Goal: Check status: Check status

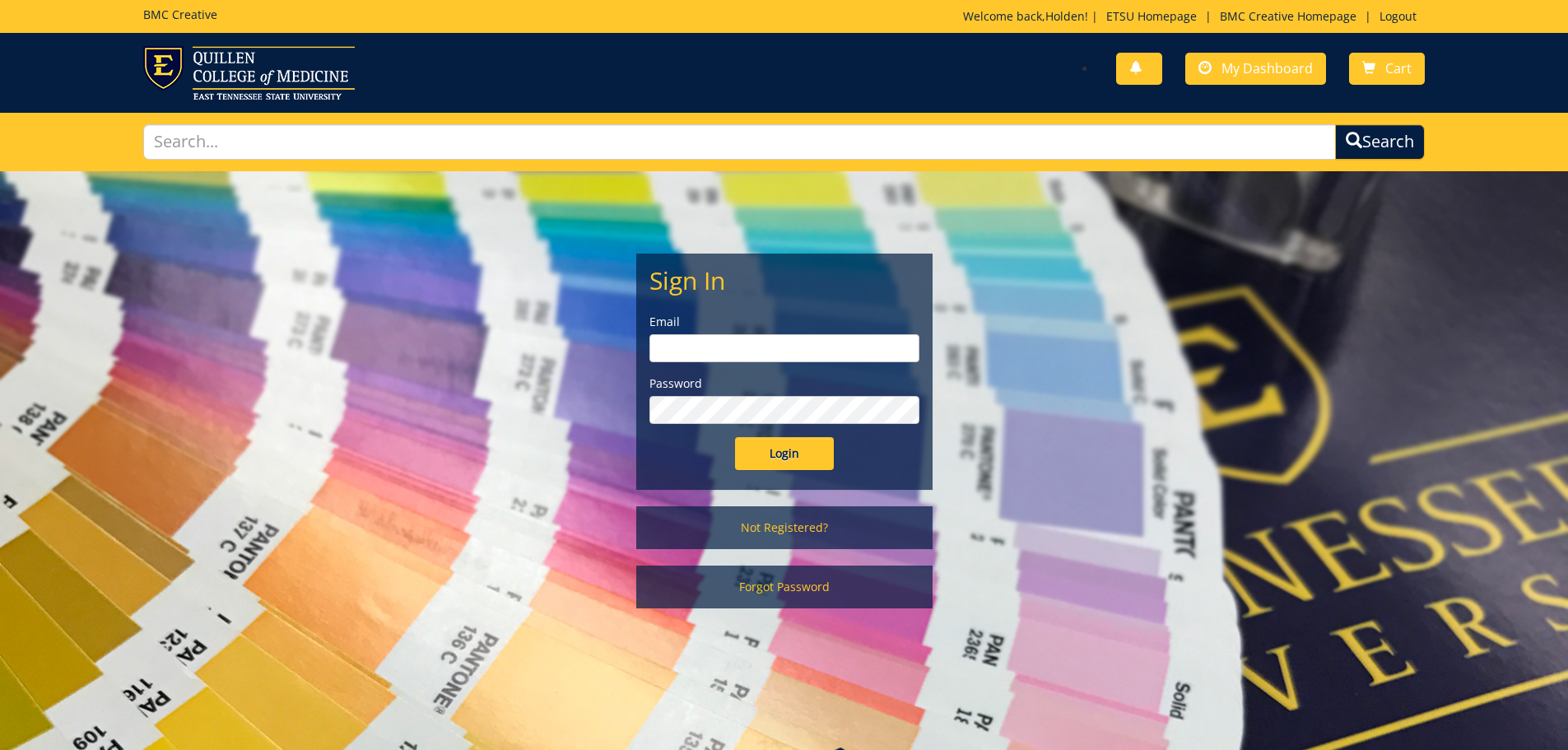
type input "gaylorh@etsu.edu"
click at [765, 456] on input "Login" at bounding box center [784, 454] width 99 height 33
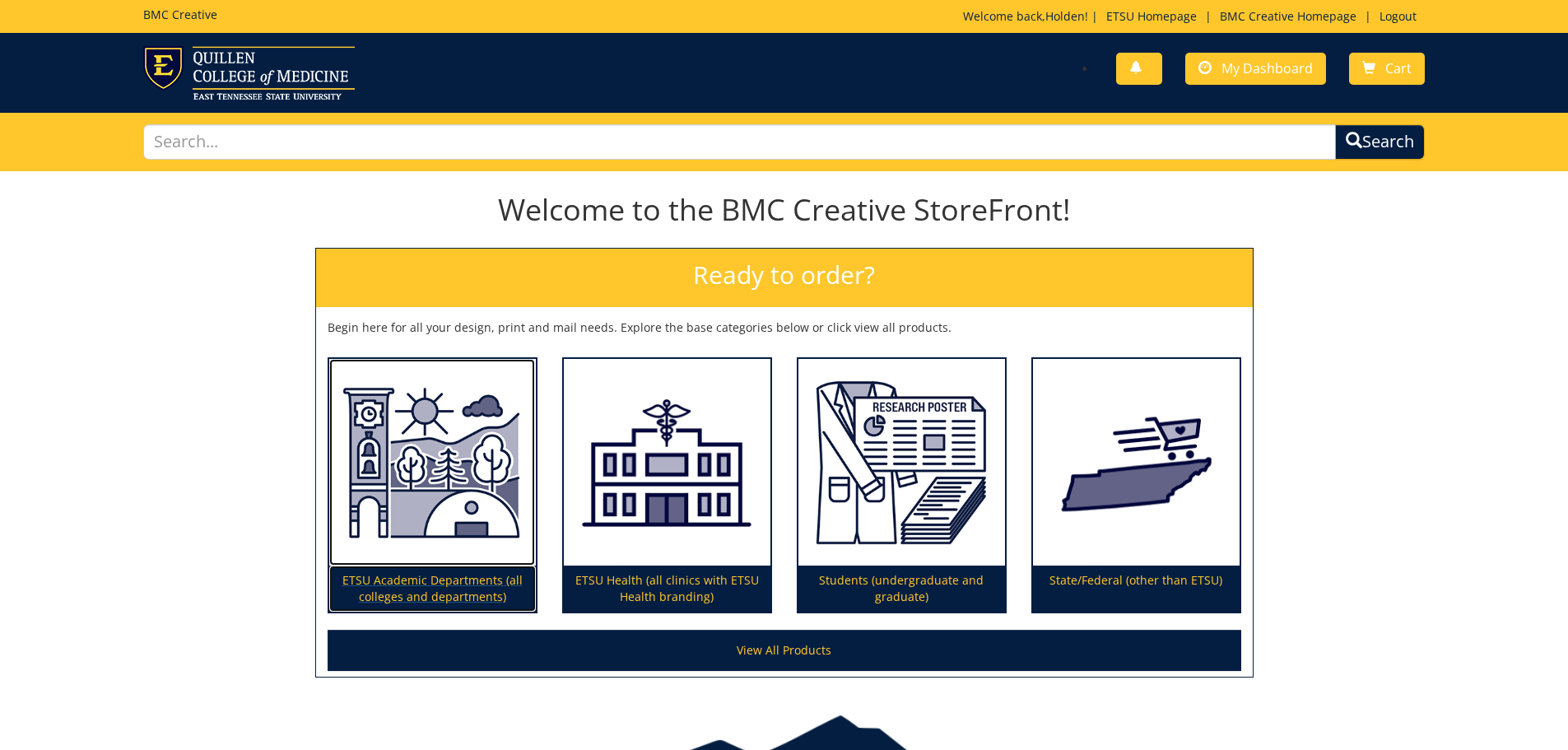
click at [414, 504] on img at bounding box center [432, 463] width 206 height 208
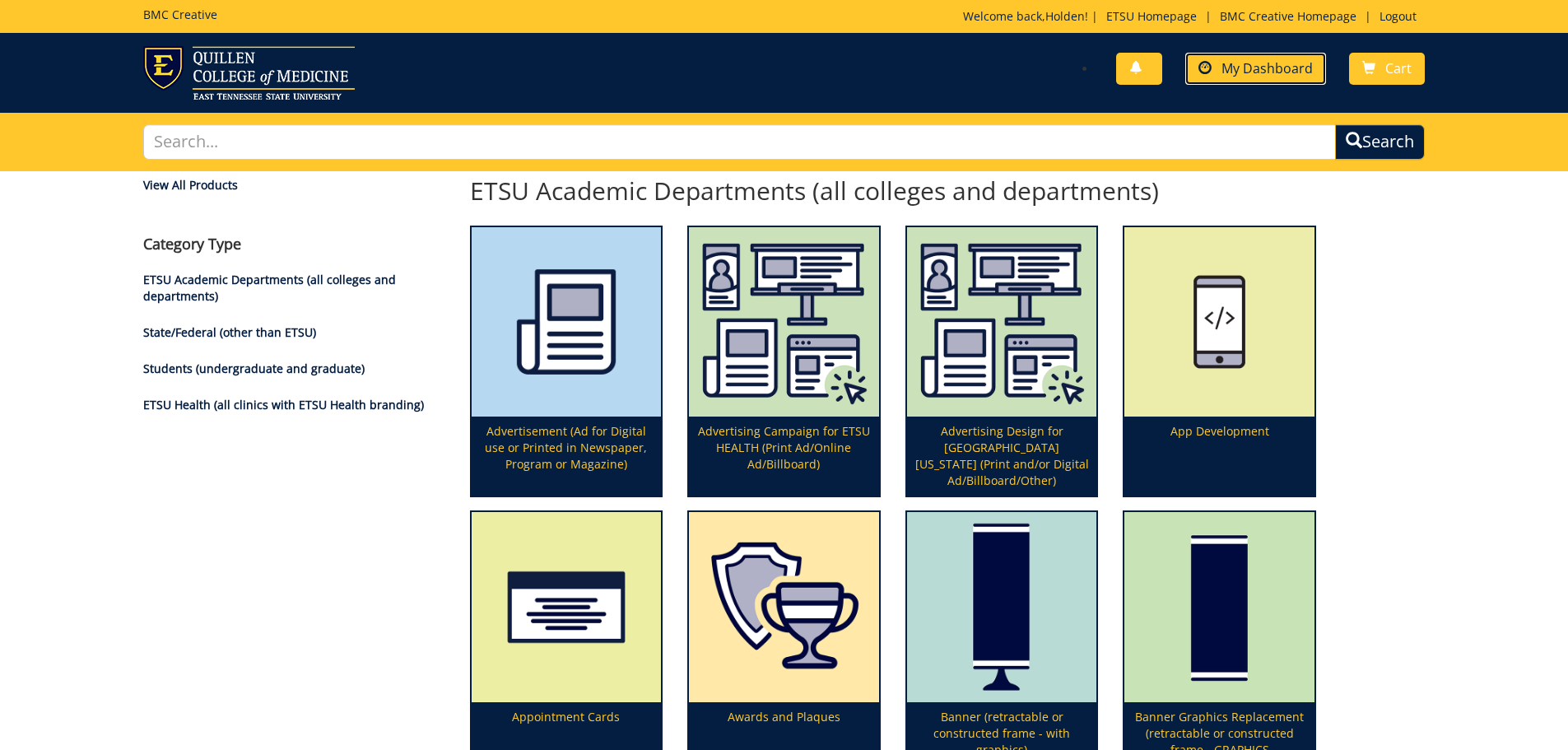
click at [1230, 64] on span "My Dashboard" at bounding box center [1267, 68] width 91 height 18
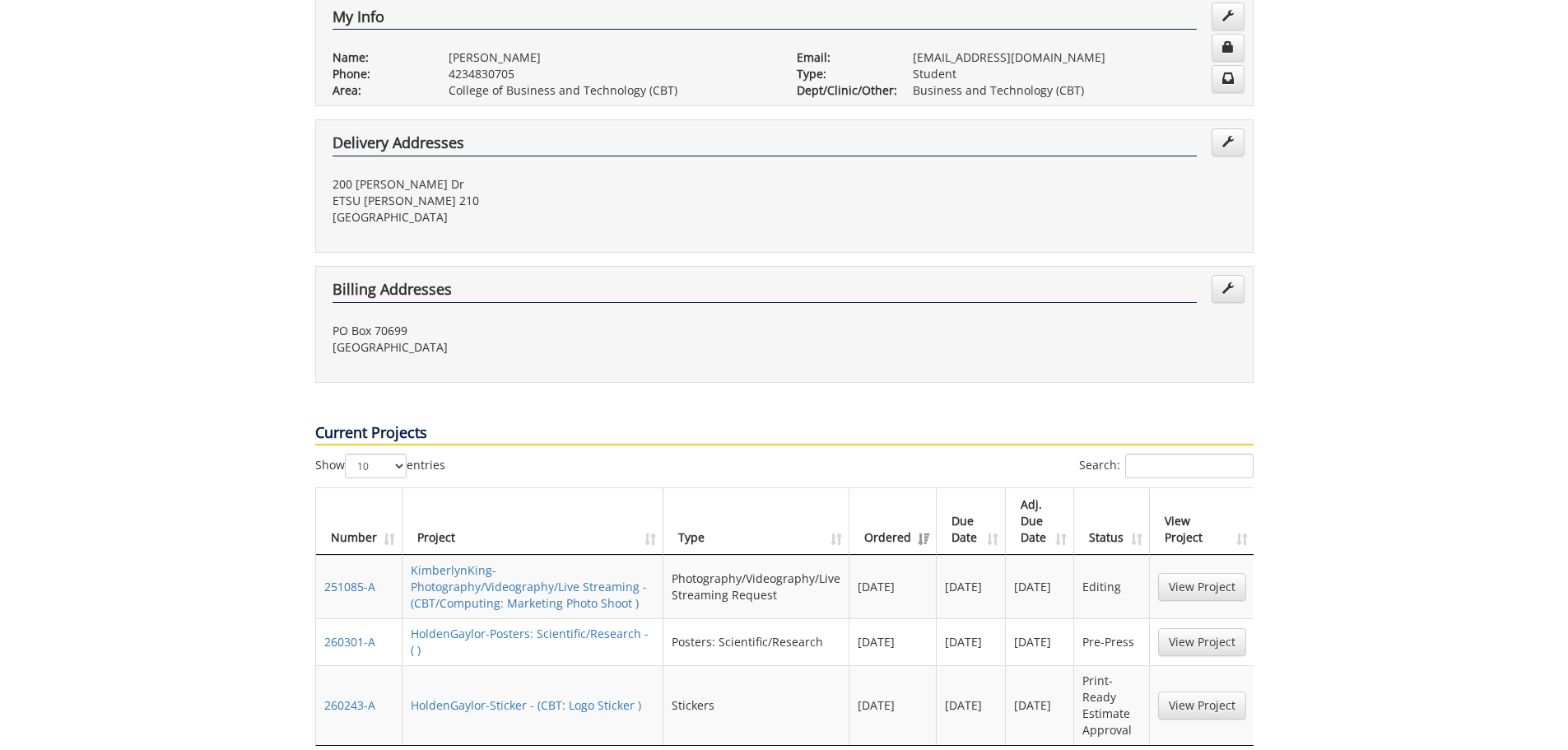
scroll to position [494, 0]
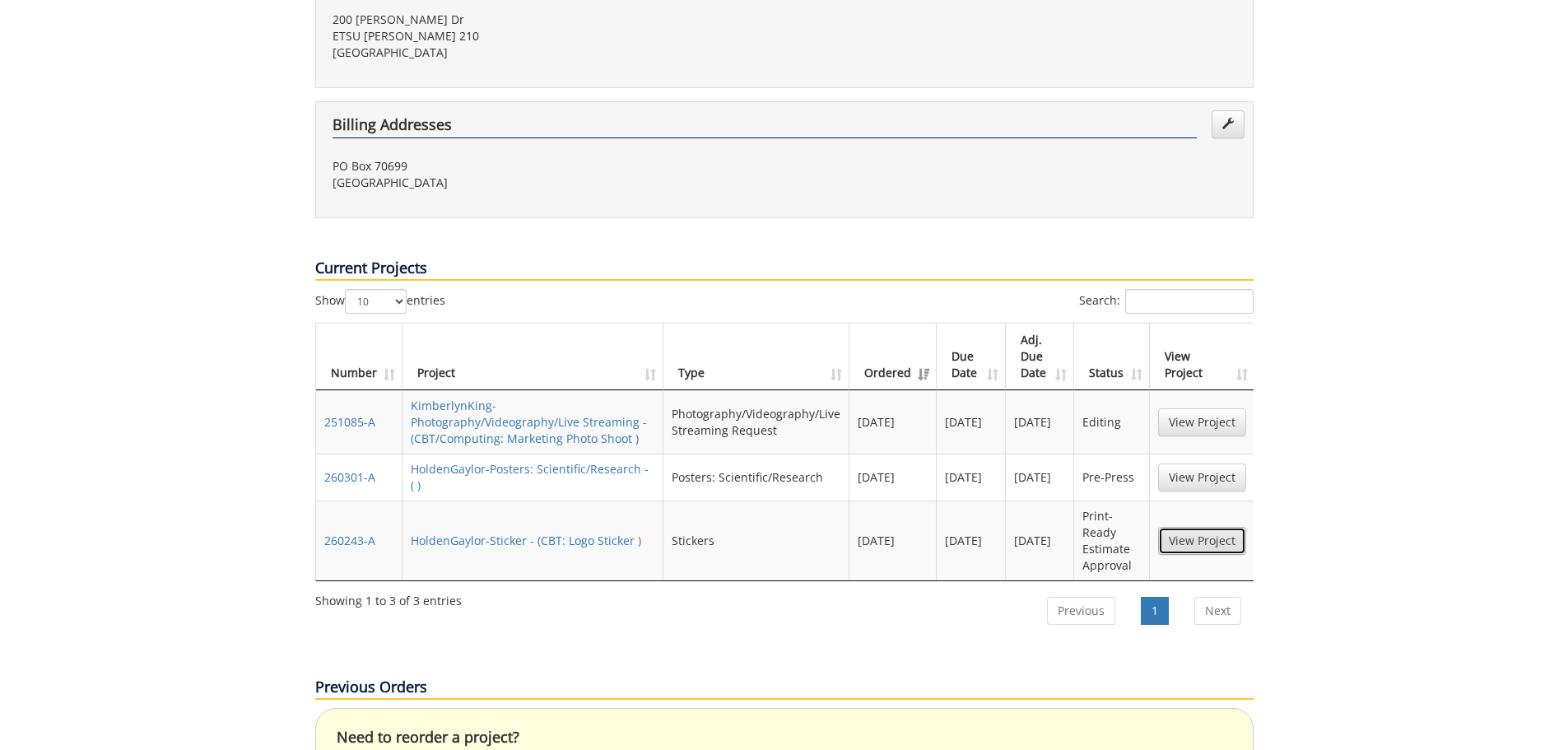
click at [1174, 527] on link "View Project" at bounding box center [1201, 542] width 88 height 28
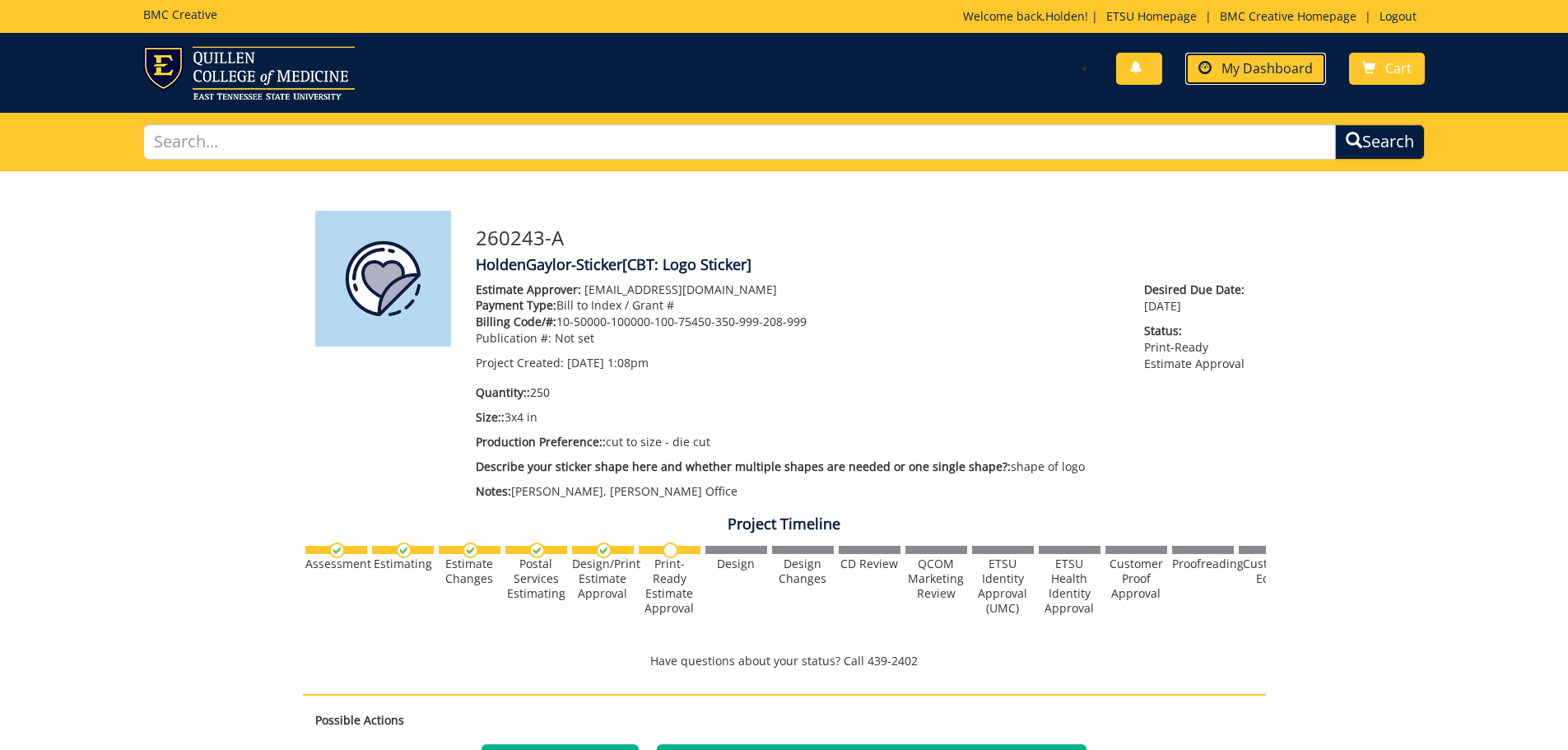
click at [1239, 57] on link "My Dashboard" at bounding box center [1255, 69] width 140 height 32
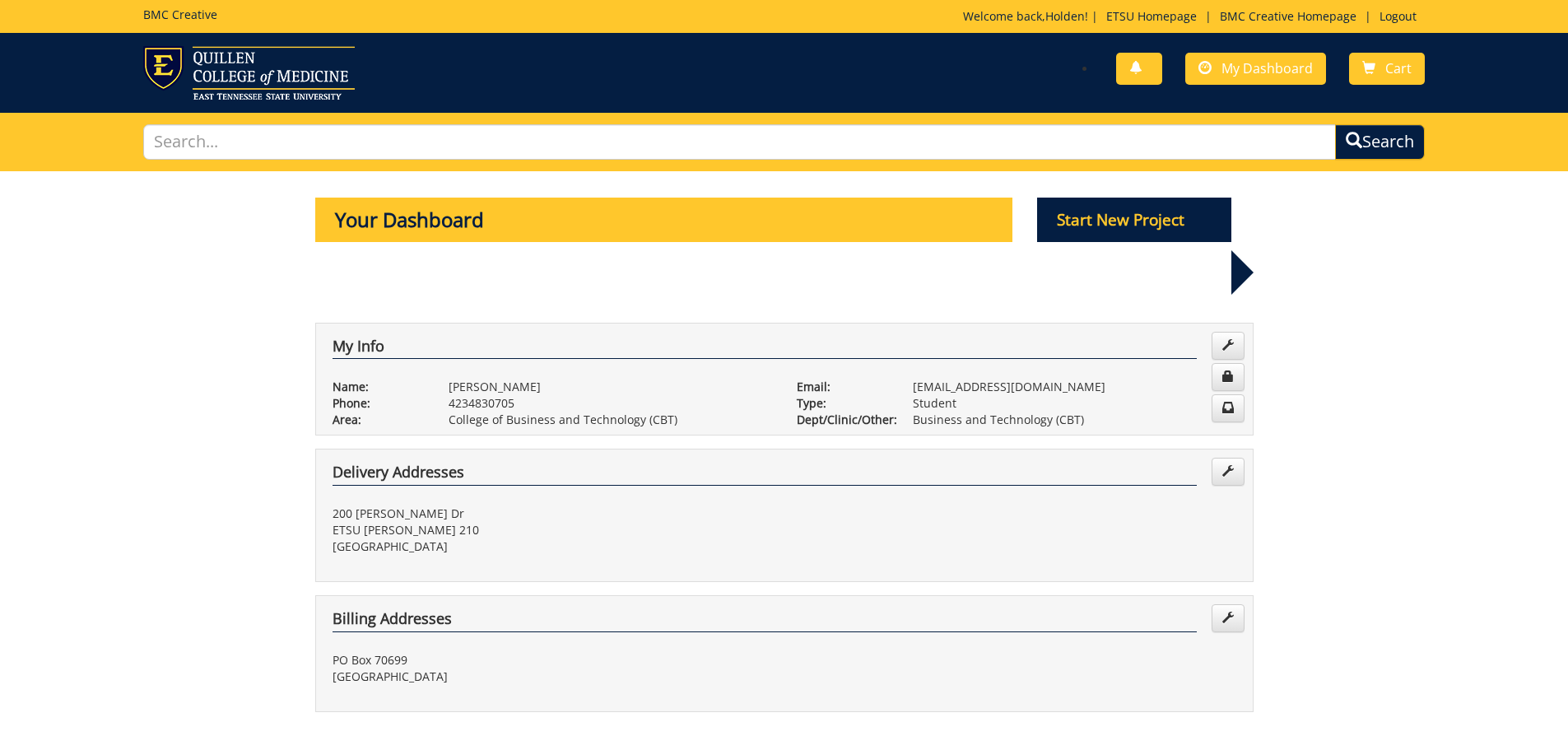
scroll to position [576, 0]
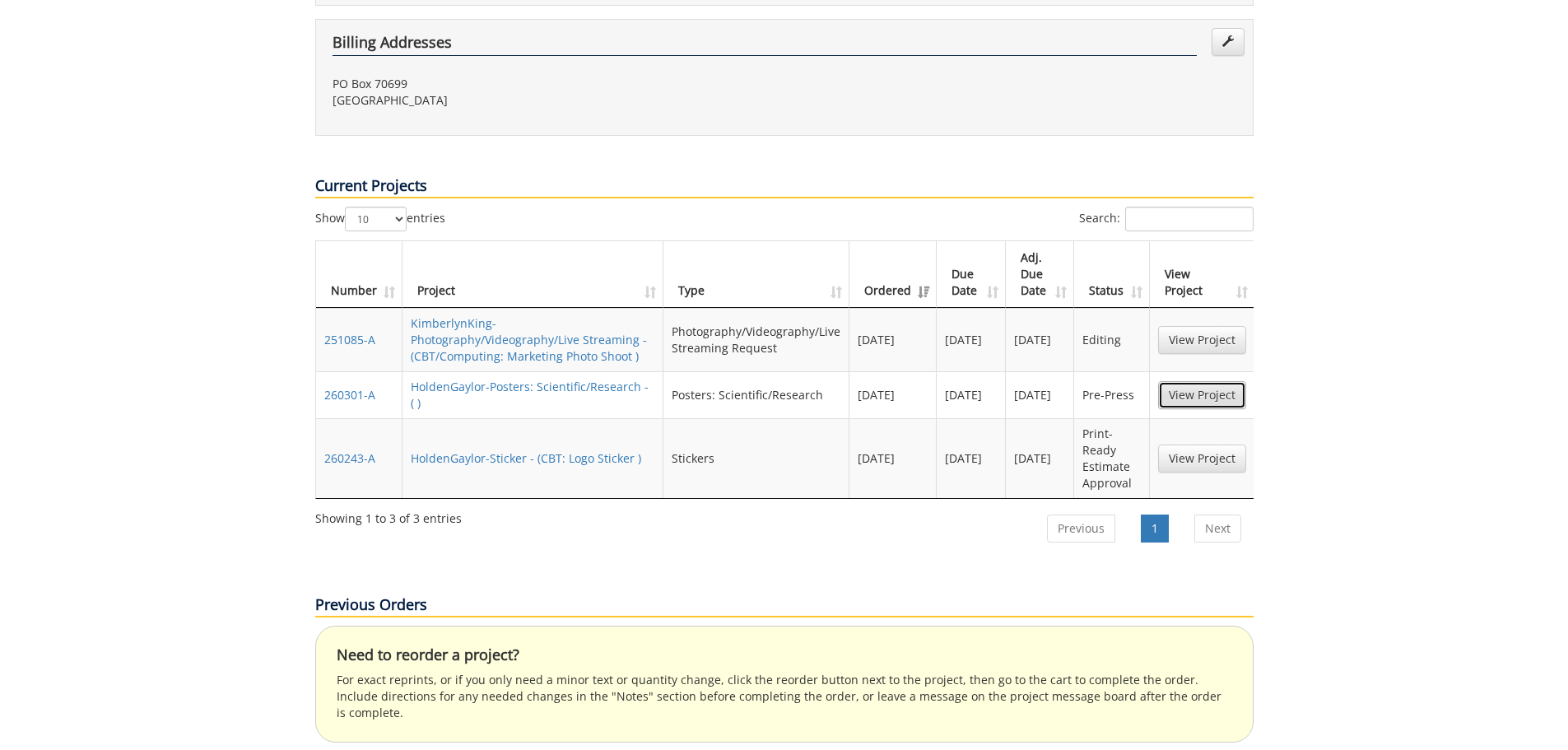
click at [1232, 381] on link "View Project" at bounding box center [1201, 395] width 88 height 28
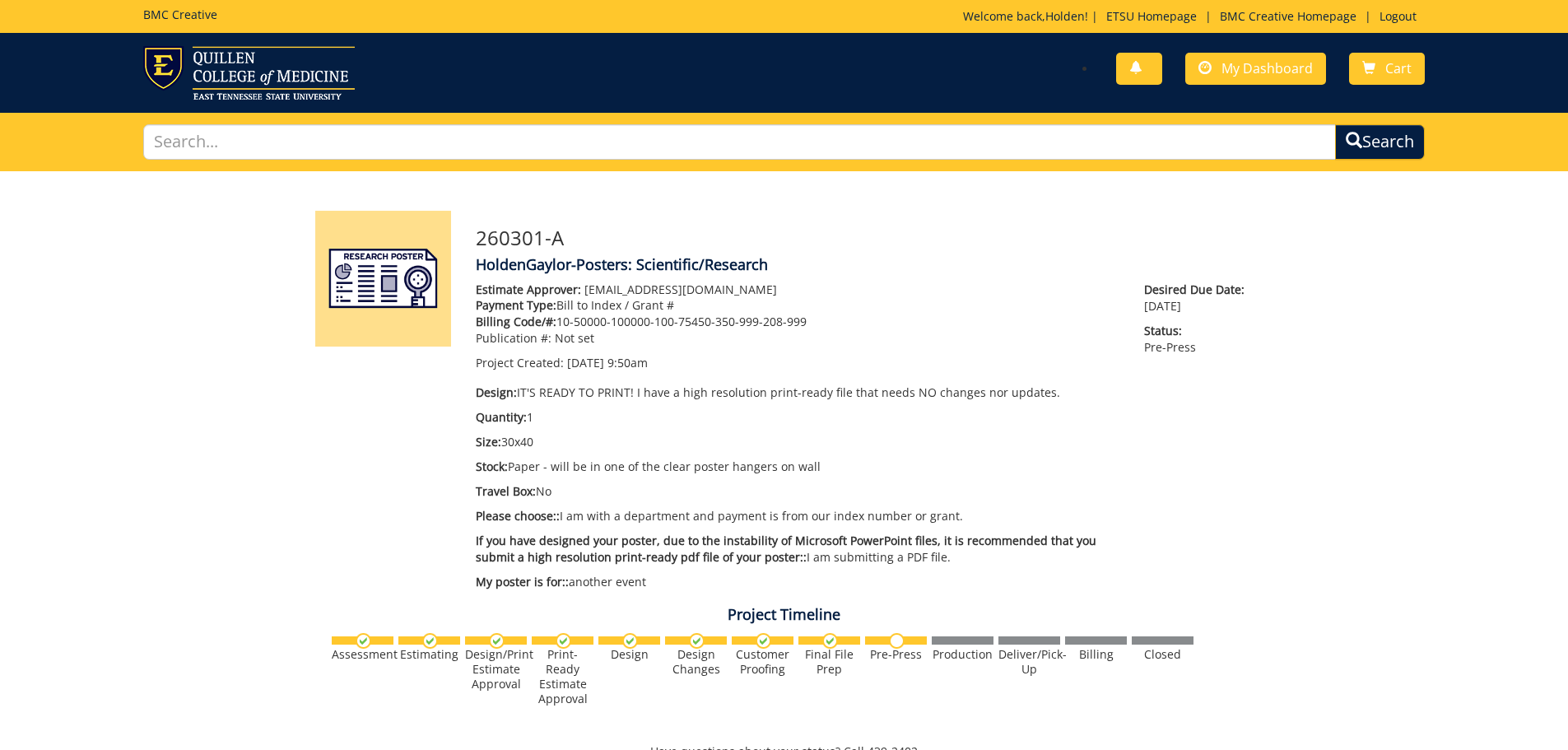
scroll to position [576, 0]
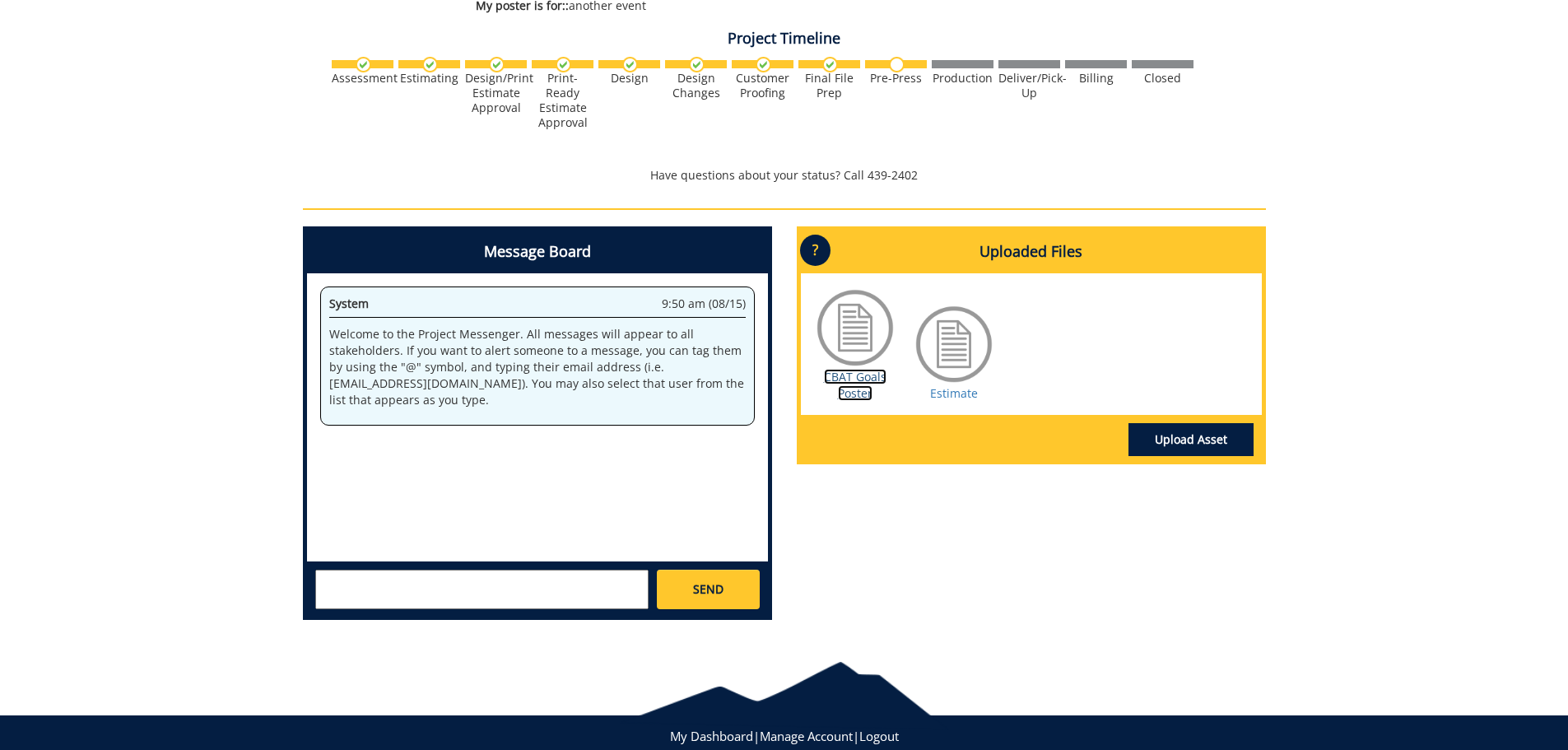
click at [851, 392] on link "CBAT Goals Poster" at bounding box center [855, 385] width 62 height 32
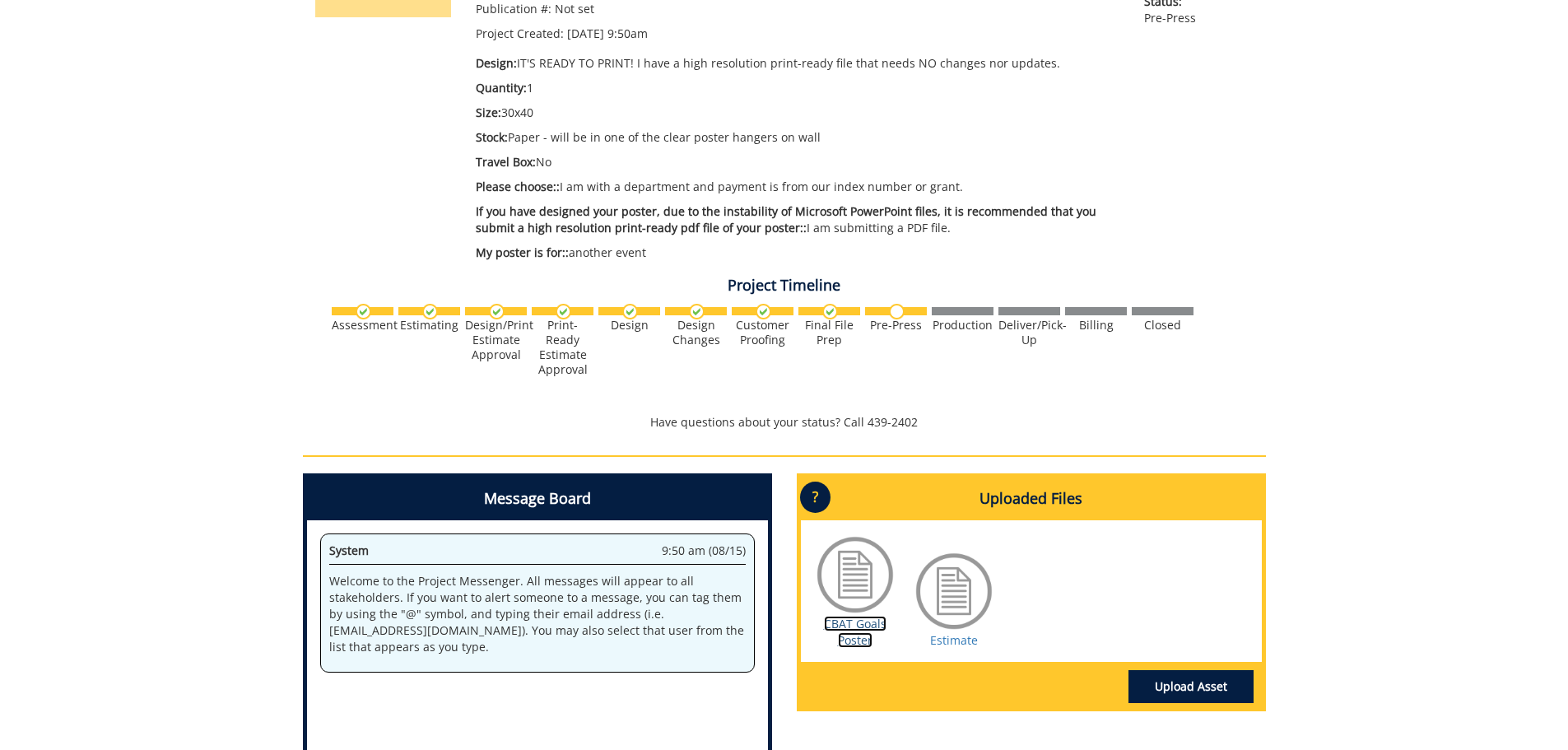
scroll to position [0, 0]
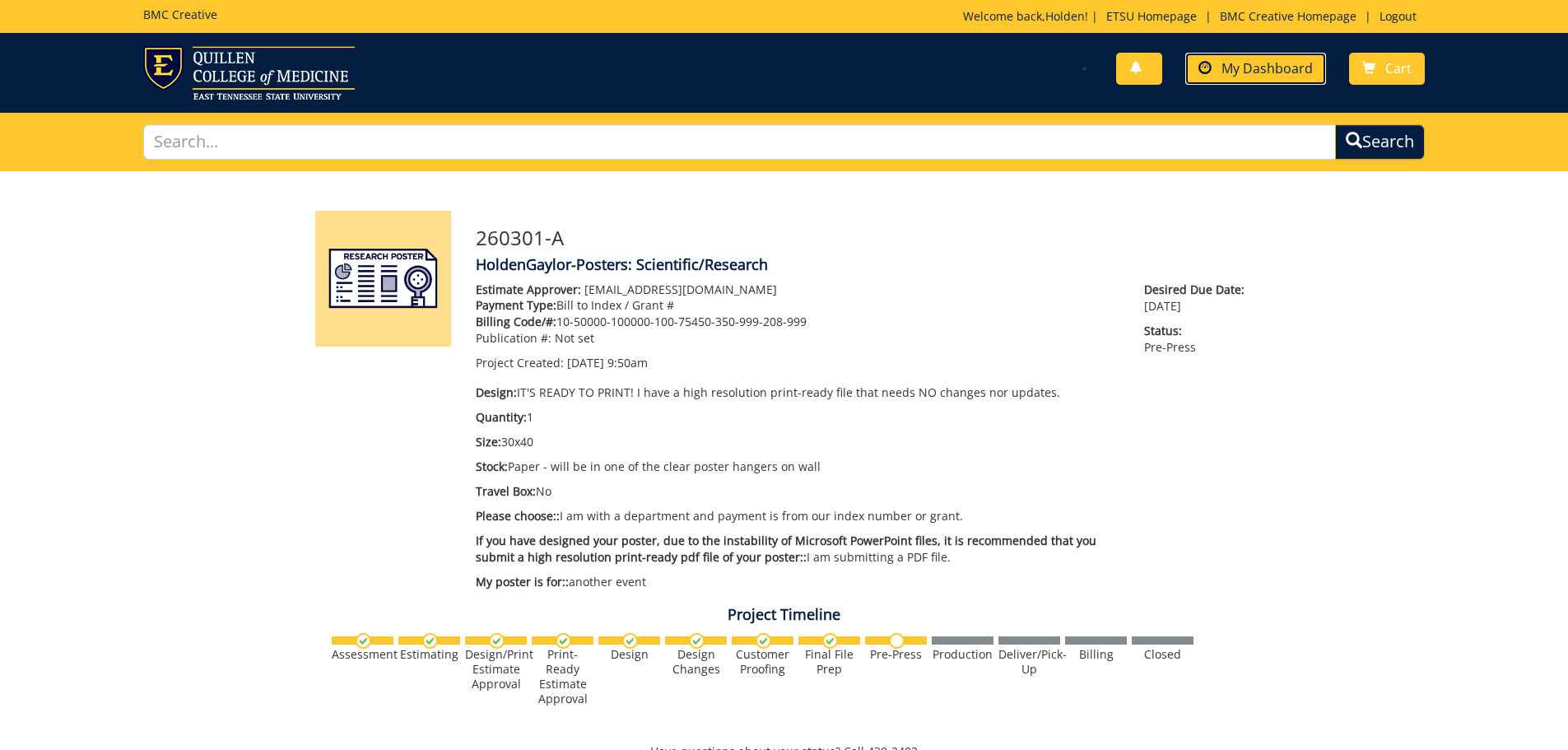
click at [1249, 75] on span "My Dashboard" at bounding box center [1267, 68] width 91 height 18
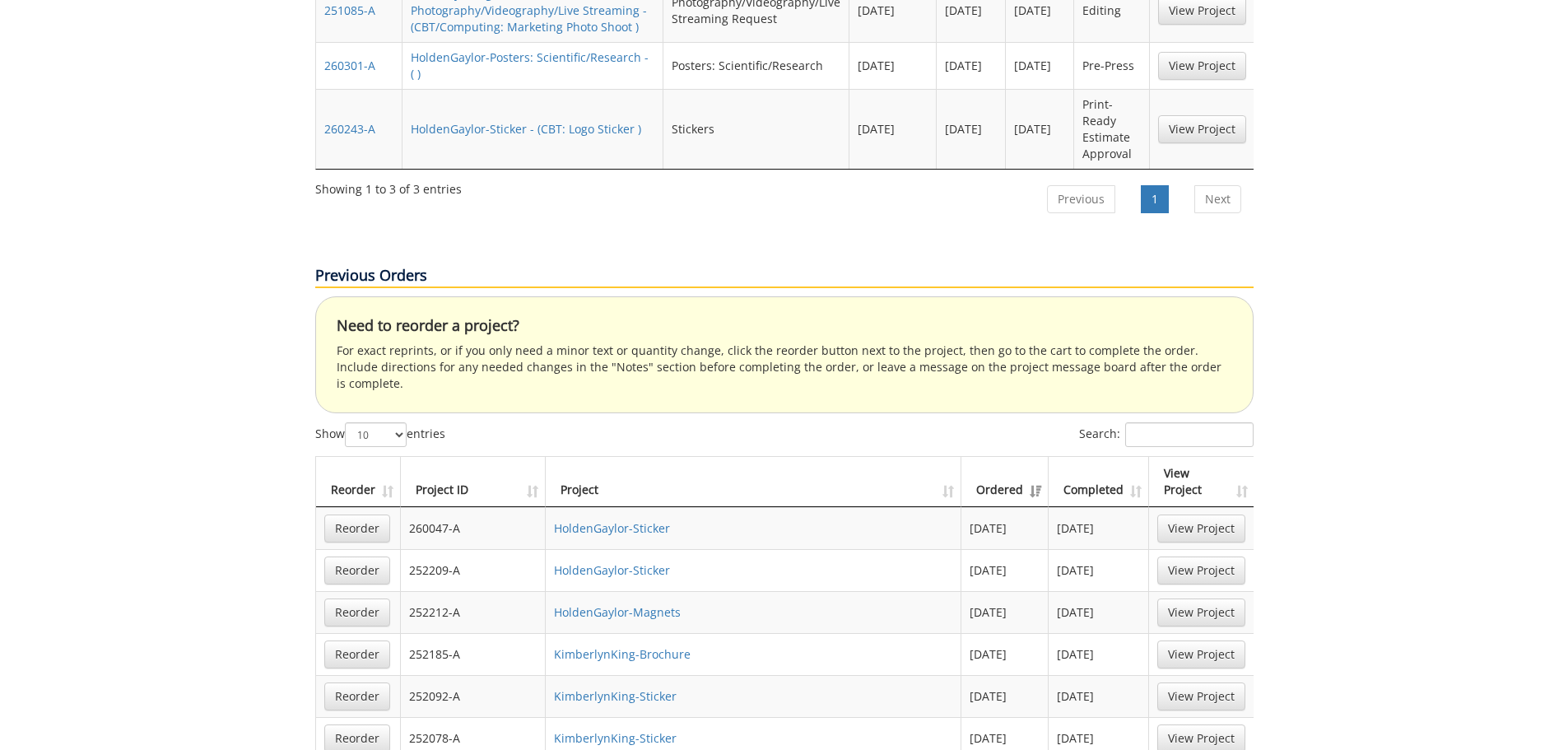
scroll to position [989, 0]
